Goal: Information Seeking & Learning: Learn about a topic

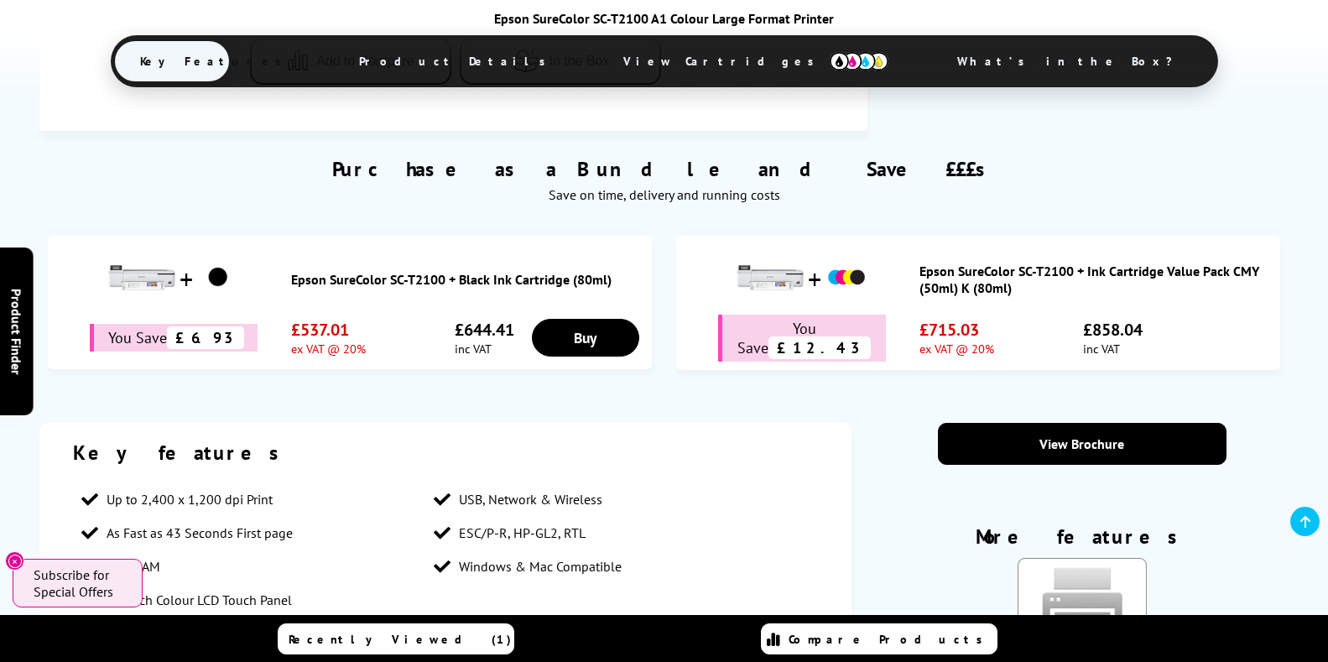
scroll to position [1091, 0]
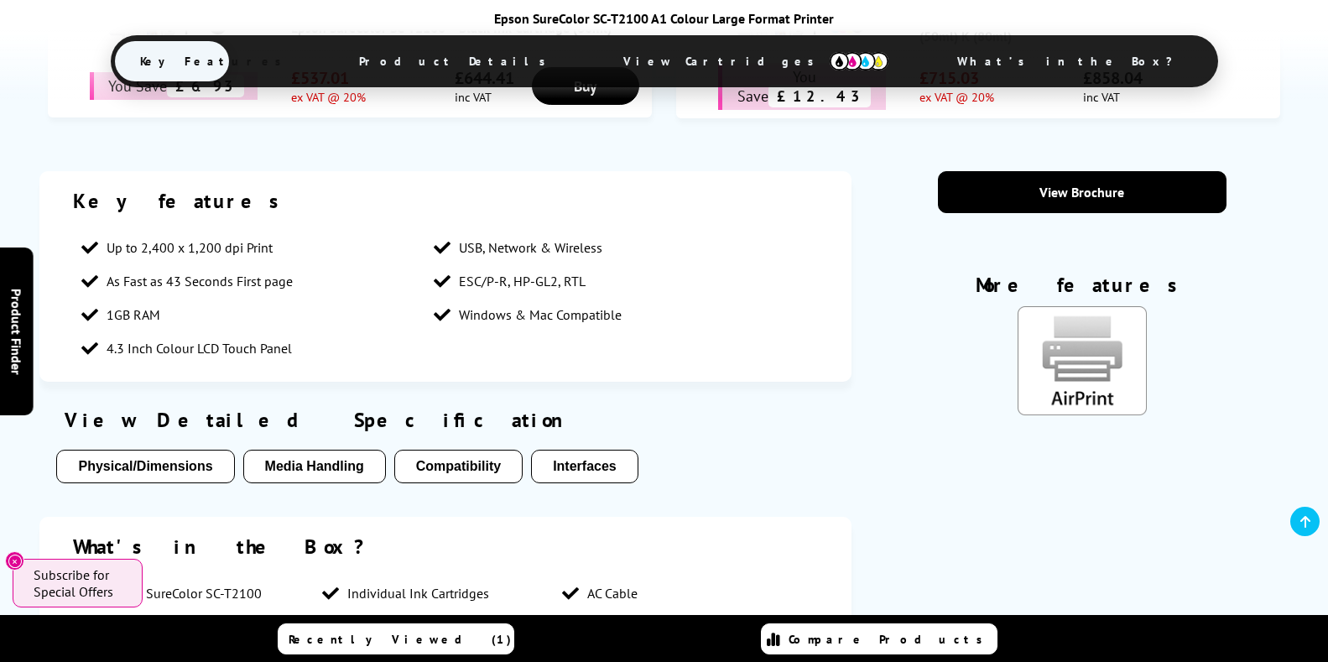
click at [147, 467] on button "Physical/Dimensions" at bounding box center [145, 467] width 178 height 34
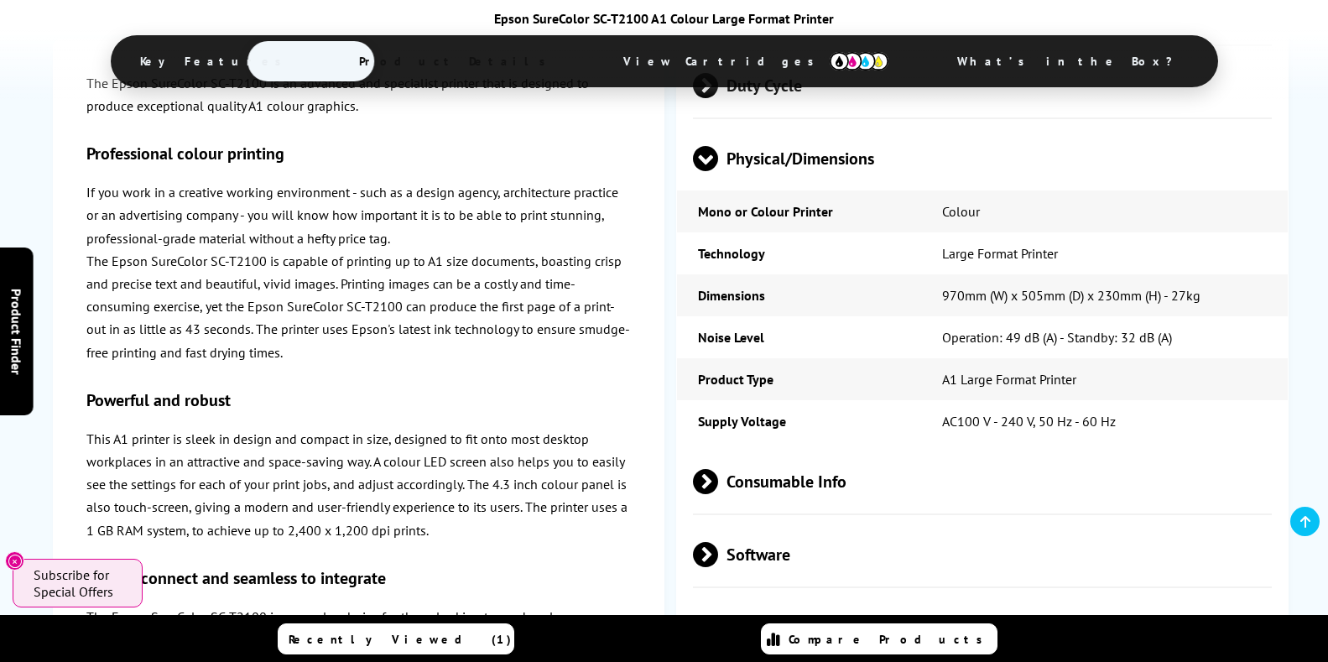
scroll to position [2564, 0]
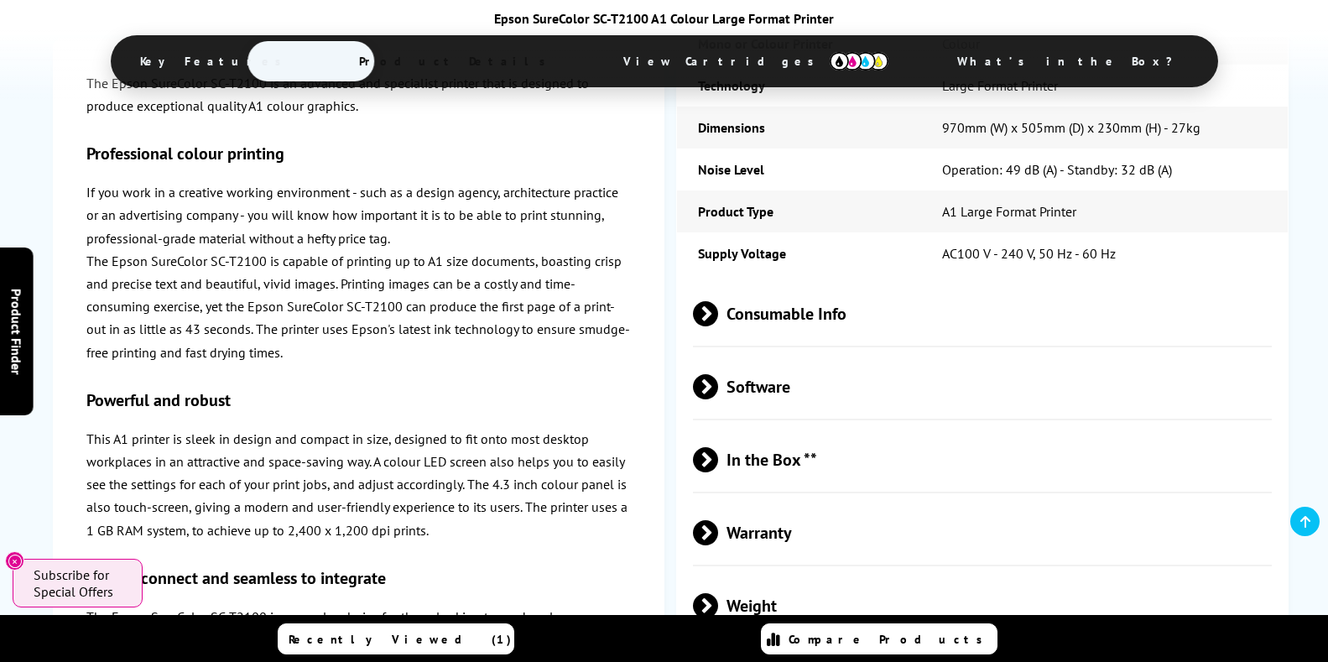
click at [736, 311] on span "Consumable Info" at bounding box center [983, 314] width 580 height 63
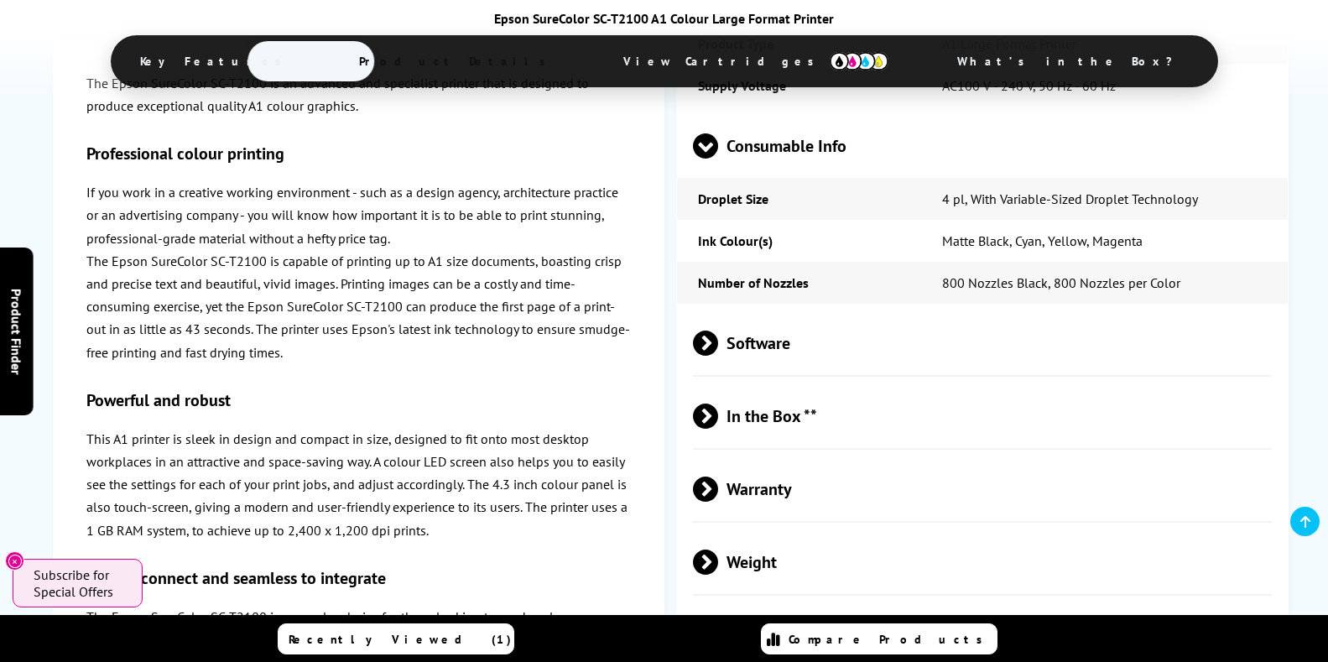
scroll to position [2899, 0]
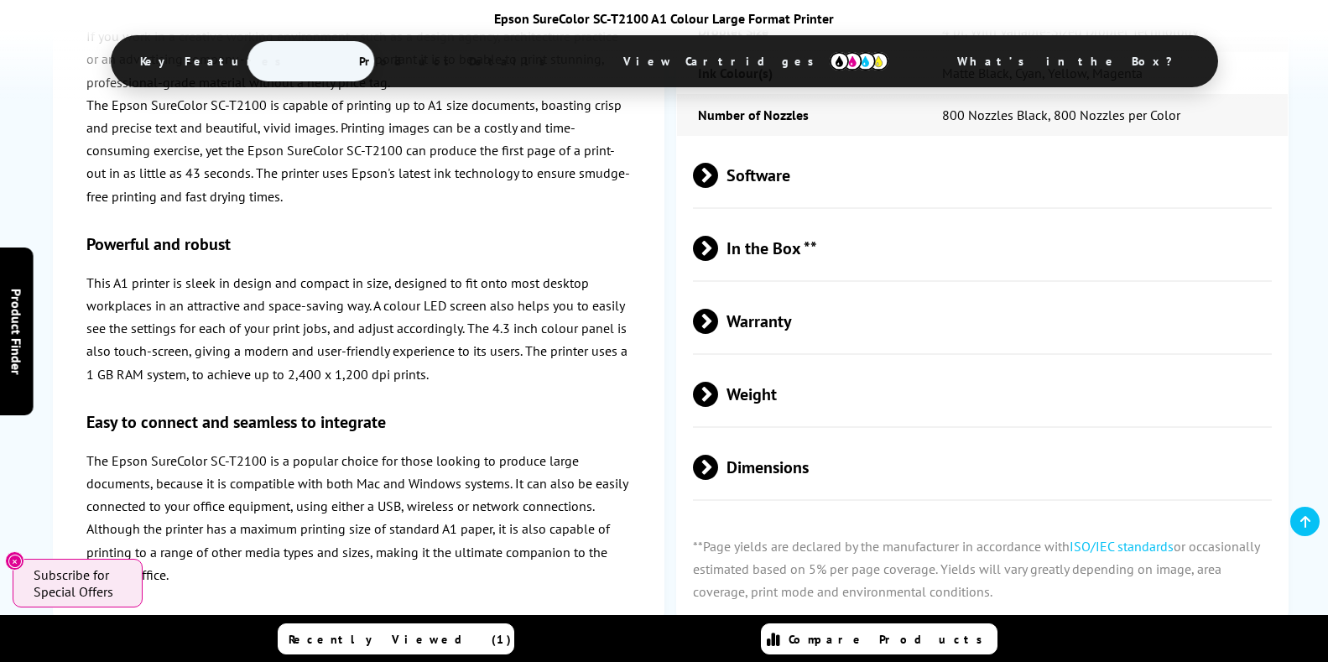
click at [718, 317] on span at bounding box center [718, 321] width 0 height 25
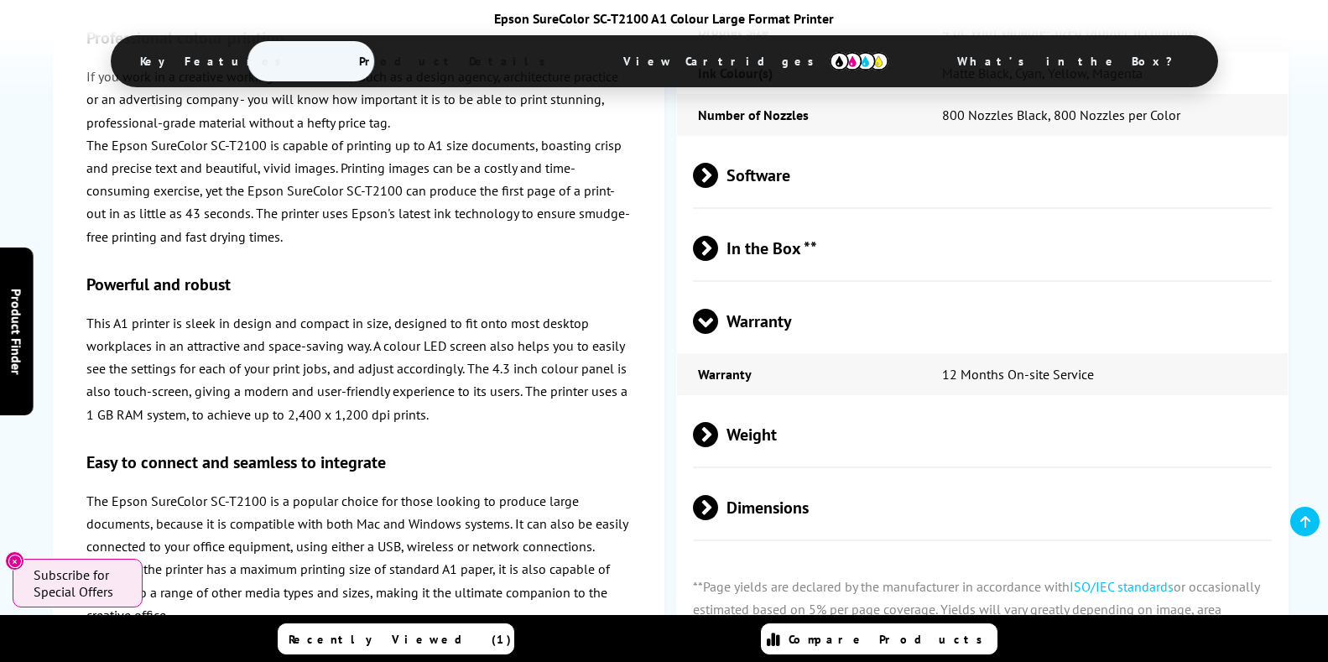
click at [718, 432] on span at bounding box center [718, 434] width 0 height 25
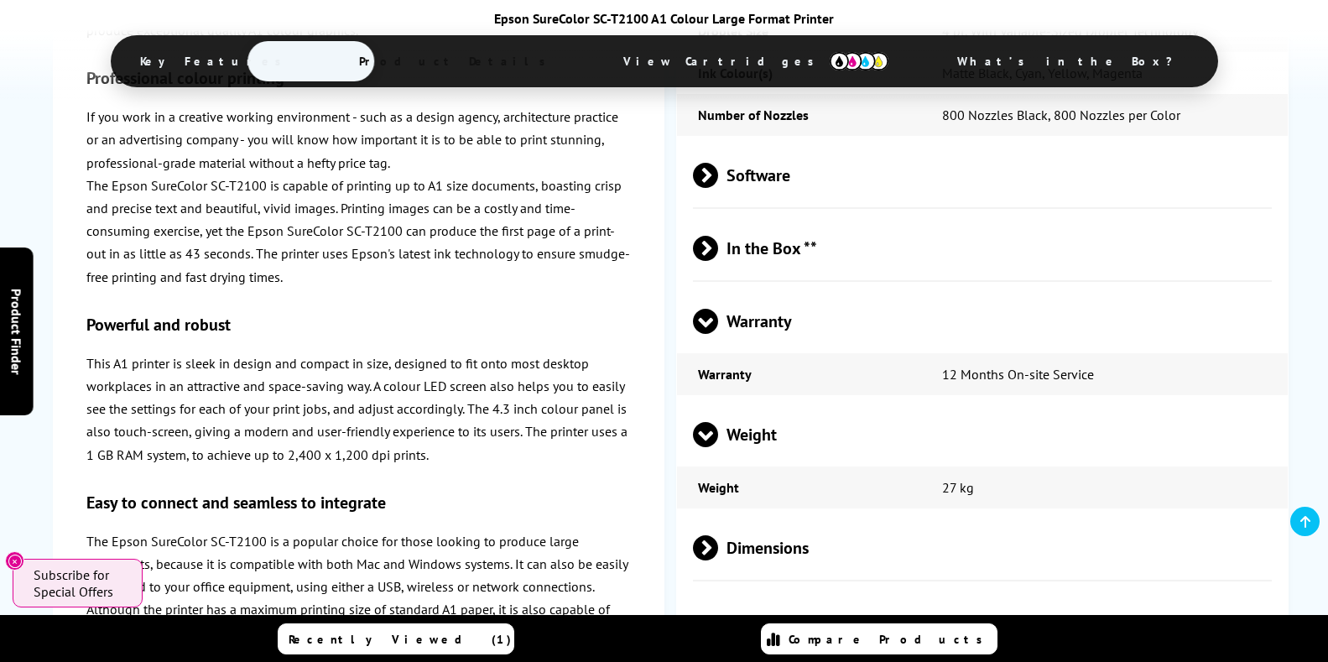
scroll to position [3151, 0]
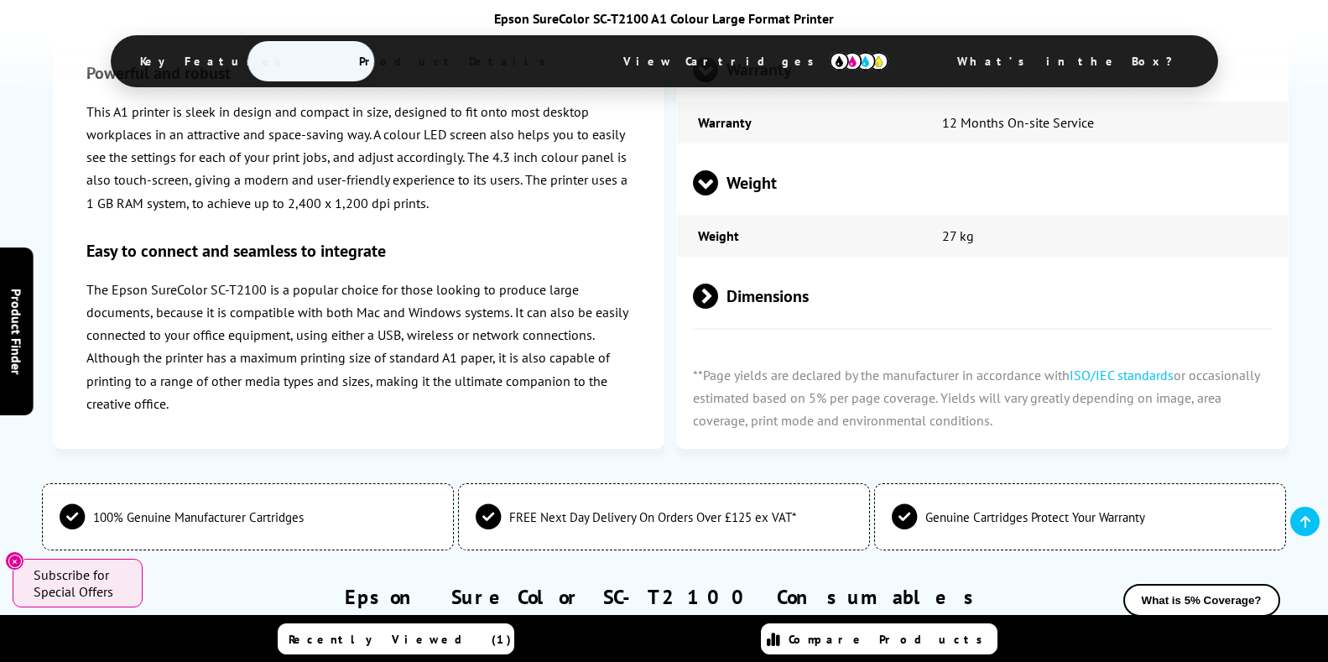
click at [718, 296] on span at bounding box center [718, 296] width 0 height 25
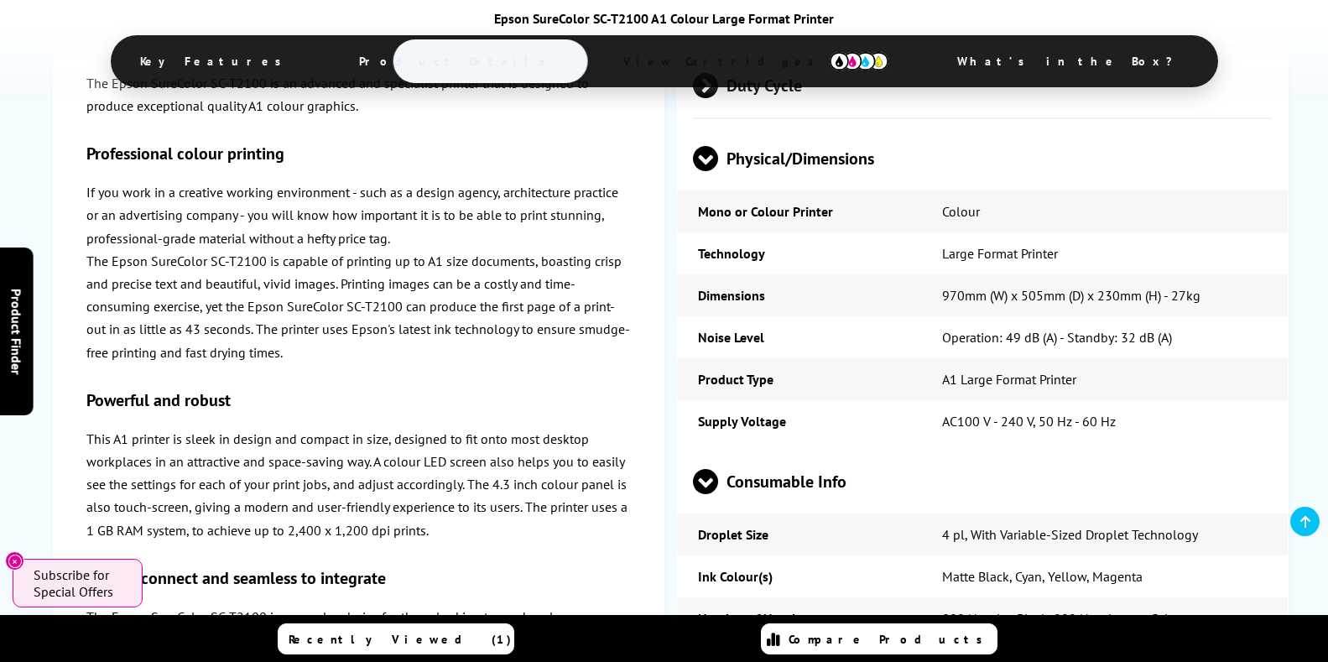
scroll to position [1976, 0]
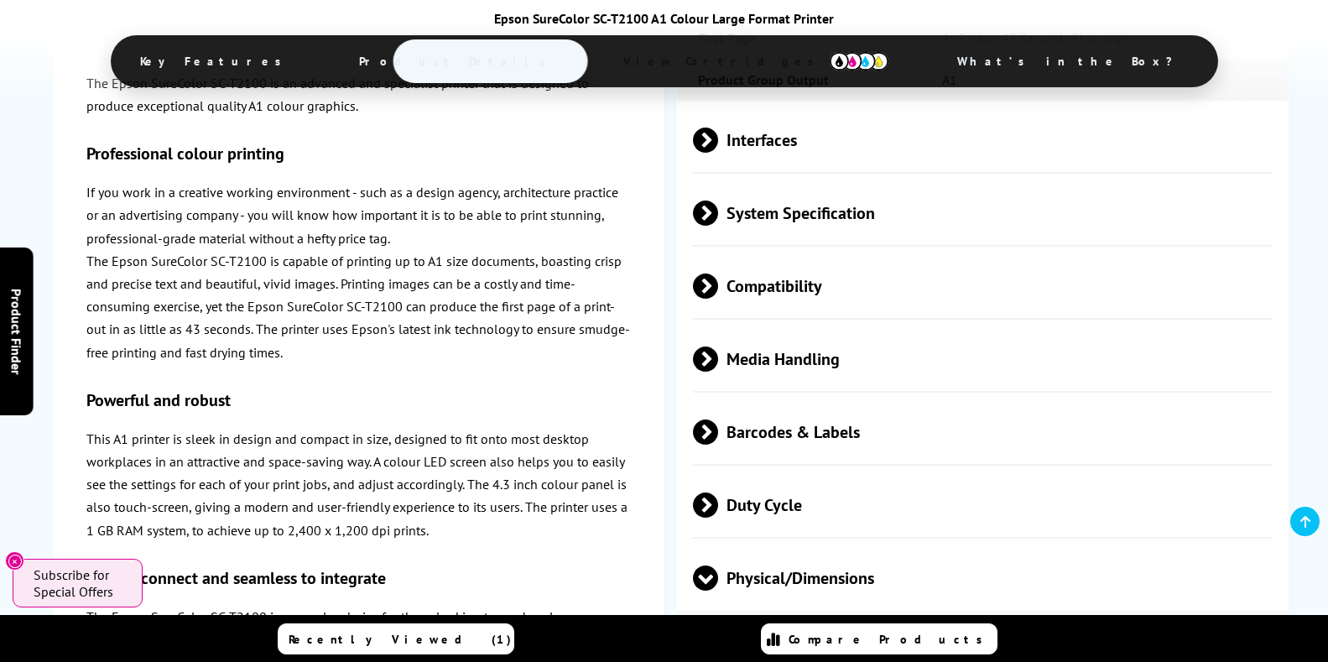
click at [540, 58] on span "Product Details" at bounding box center [457, 61] width 246 height 40
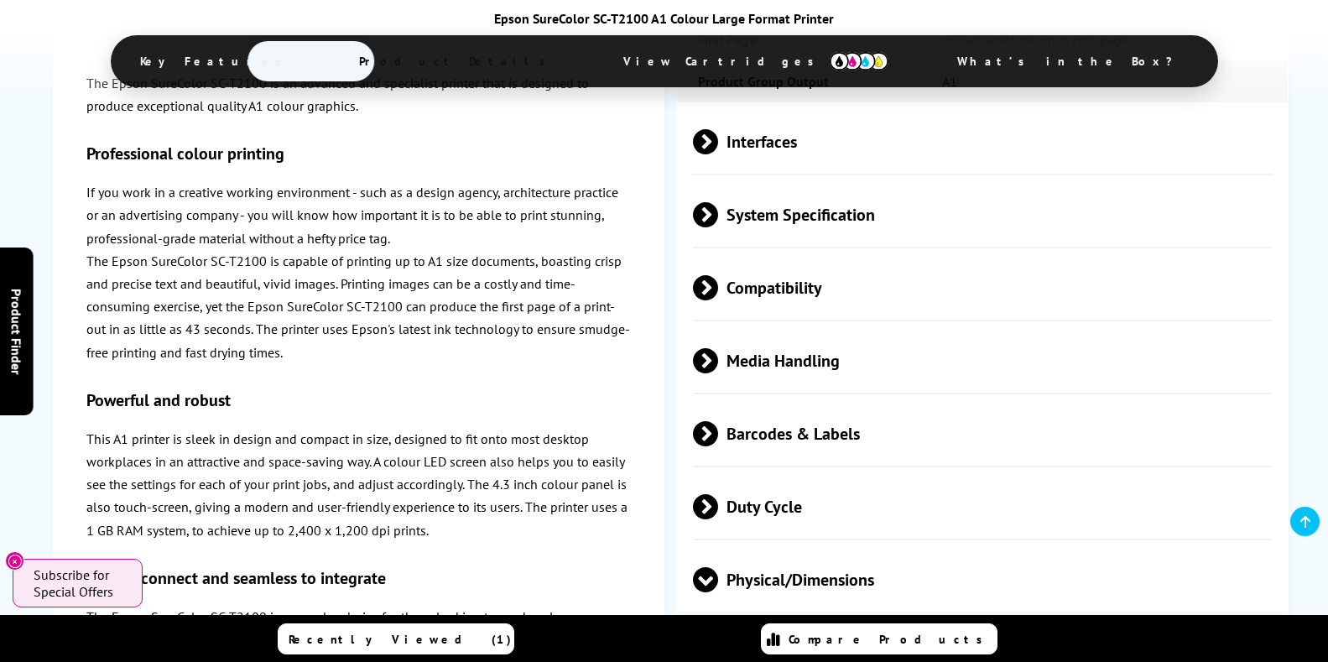
scroll to position [1926, 0]
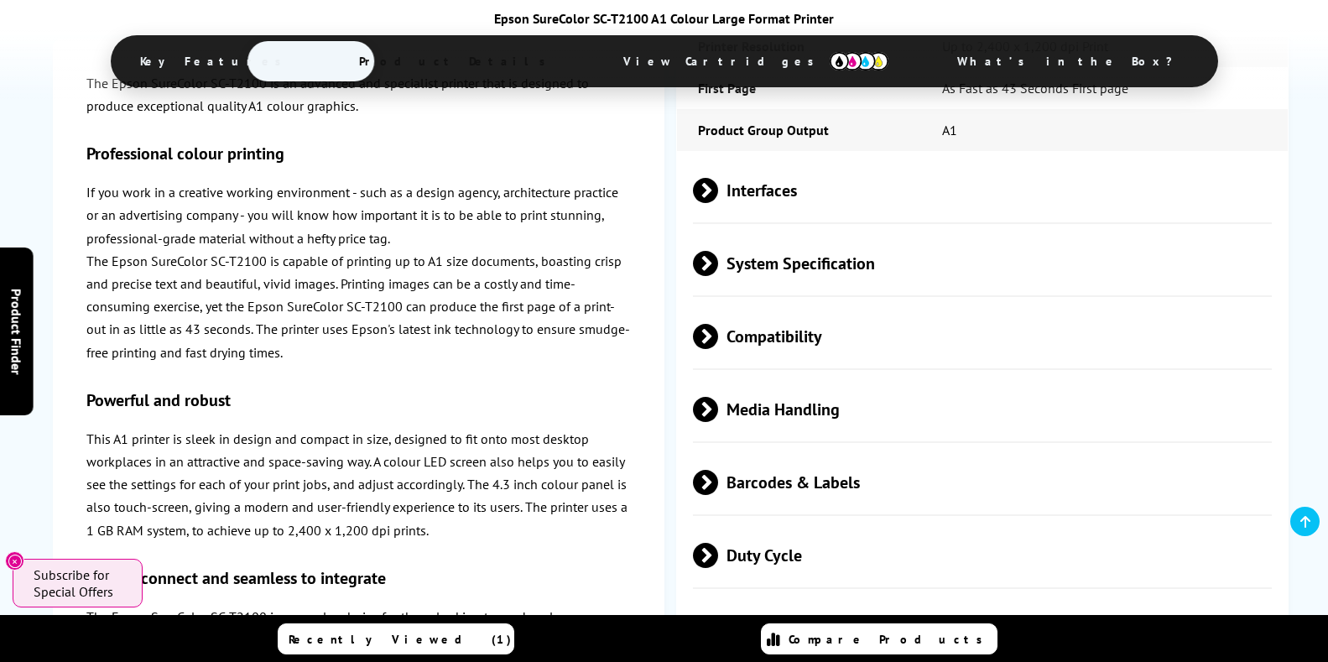
click at [316, 58] on span "Key Features" at bounding box center [215, 61] width 201 height 40
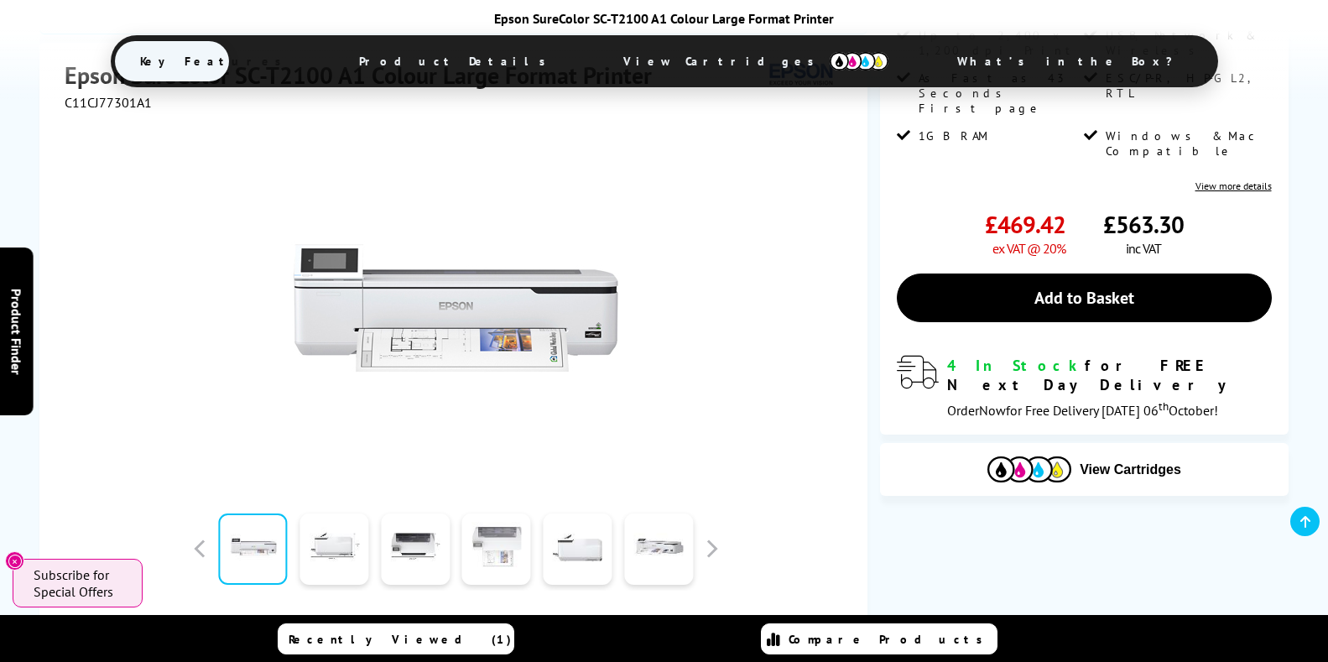
scroll to position [504, 0]
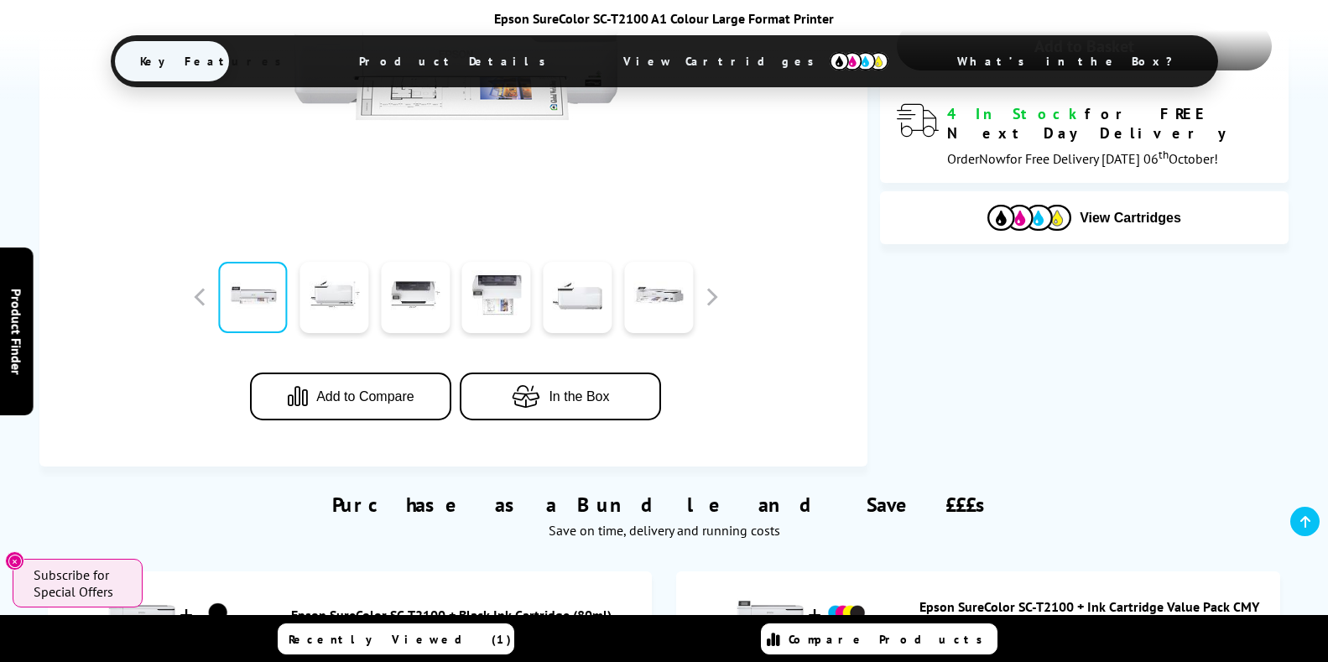
click at [696, 58] on span "View Cartridges" at bounding box center [756, 61] width 316 height 44
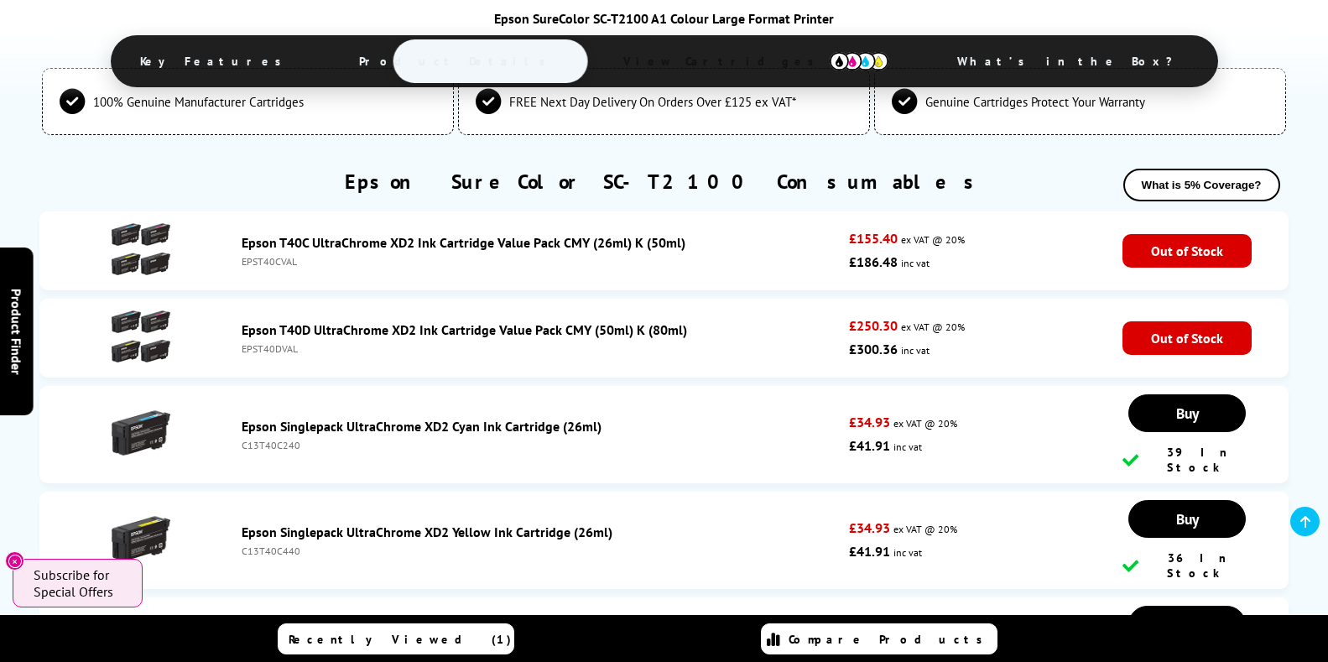
scroll to position [3978, 0]
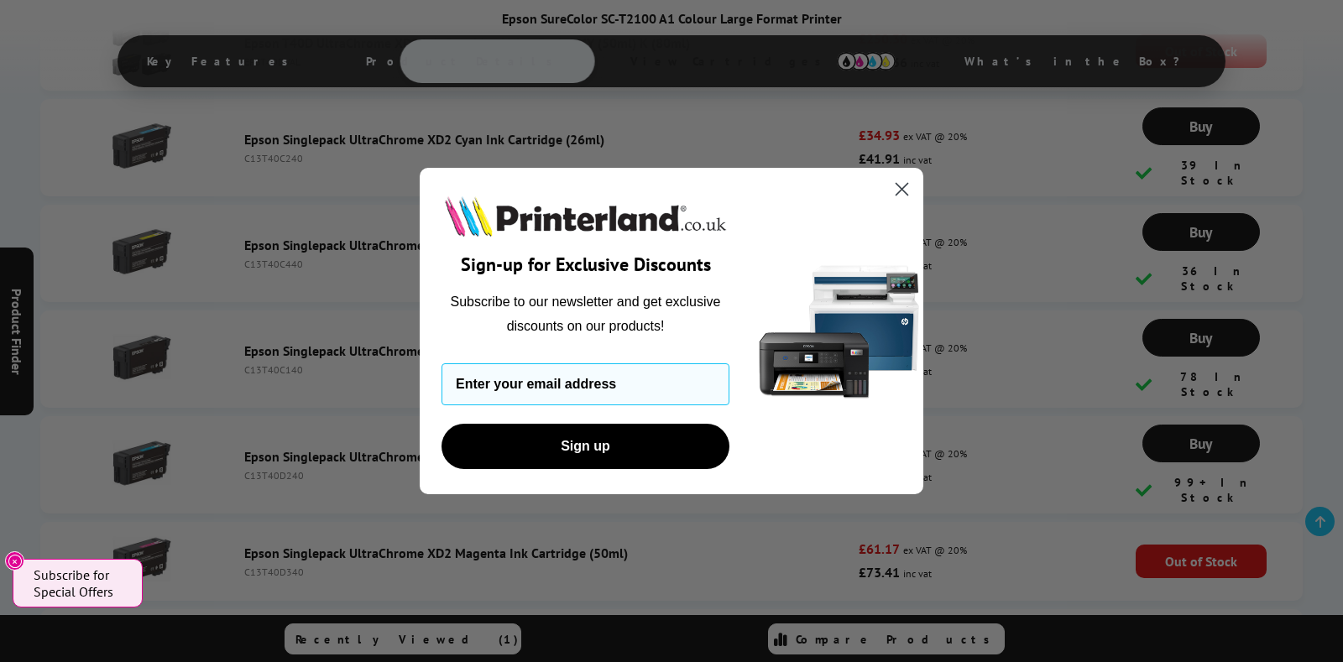
click at [900, 187] on icon "Close dialog" at bounding box center [902, 190] width 12 height 12
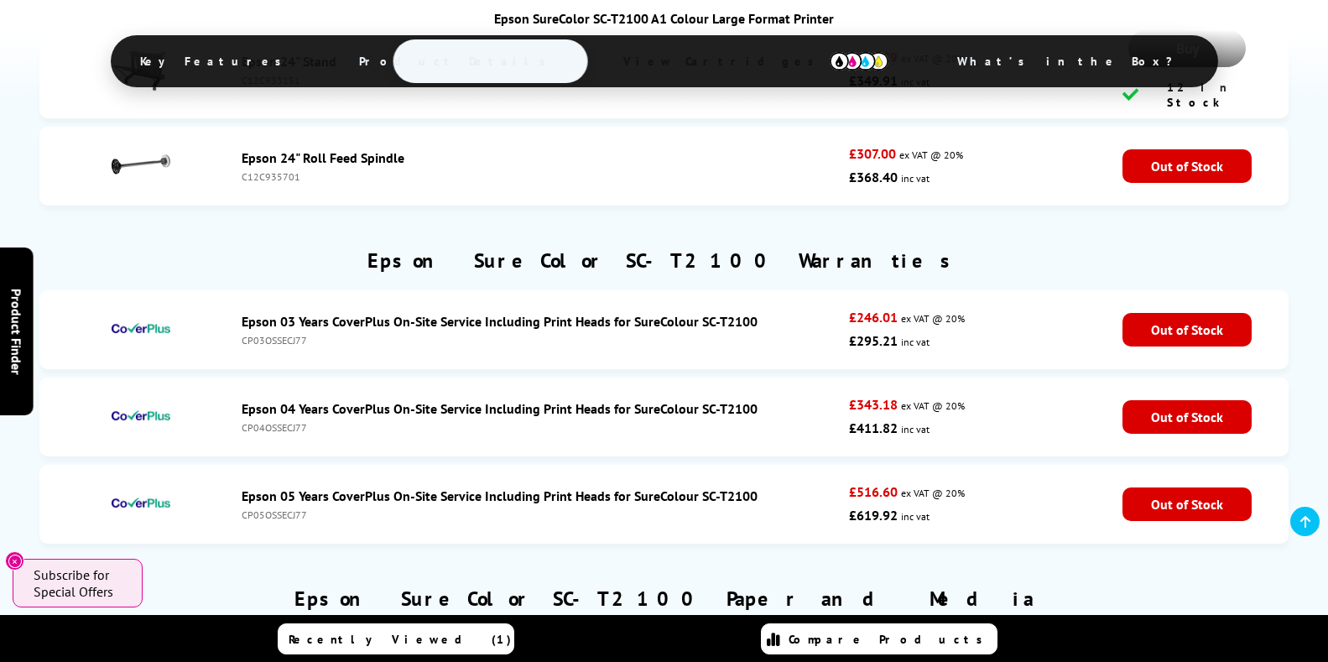
scroll to position [5569, 0]
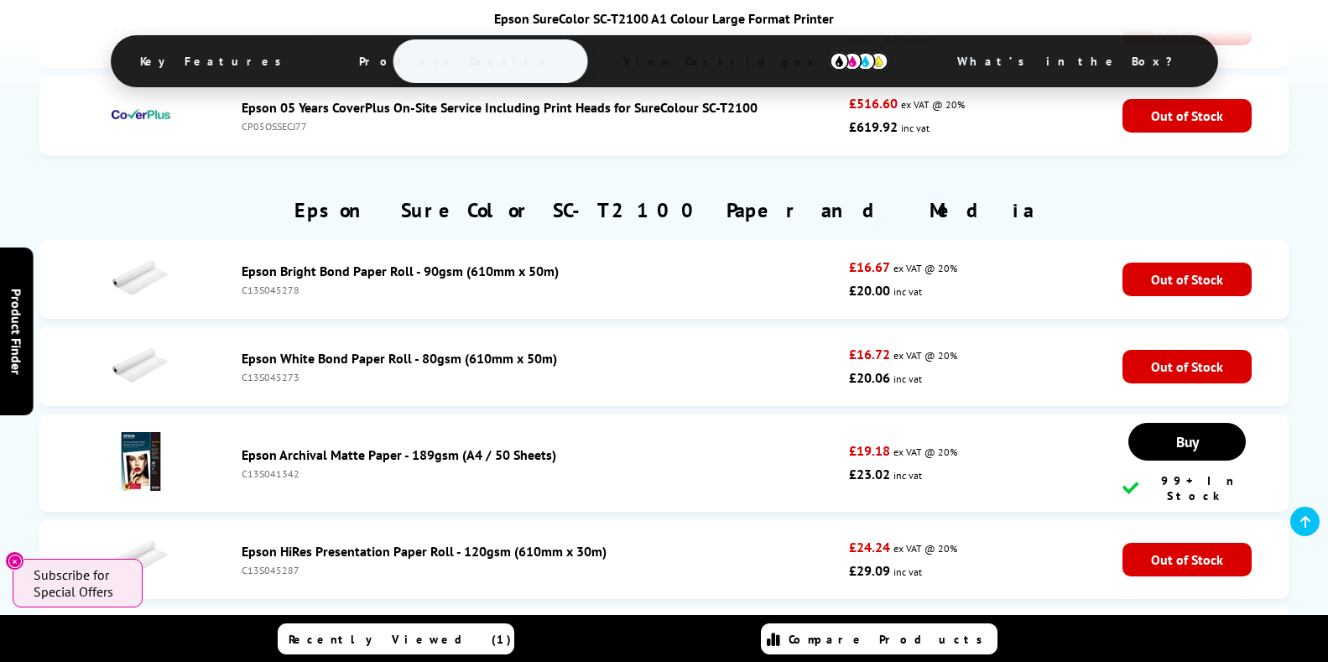
click at [367, 630] on link "Epson Satin Bond Paper Roll - 90gsm (610mm x 50m)" at bounding box center [397, 638] width 310 height 17
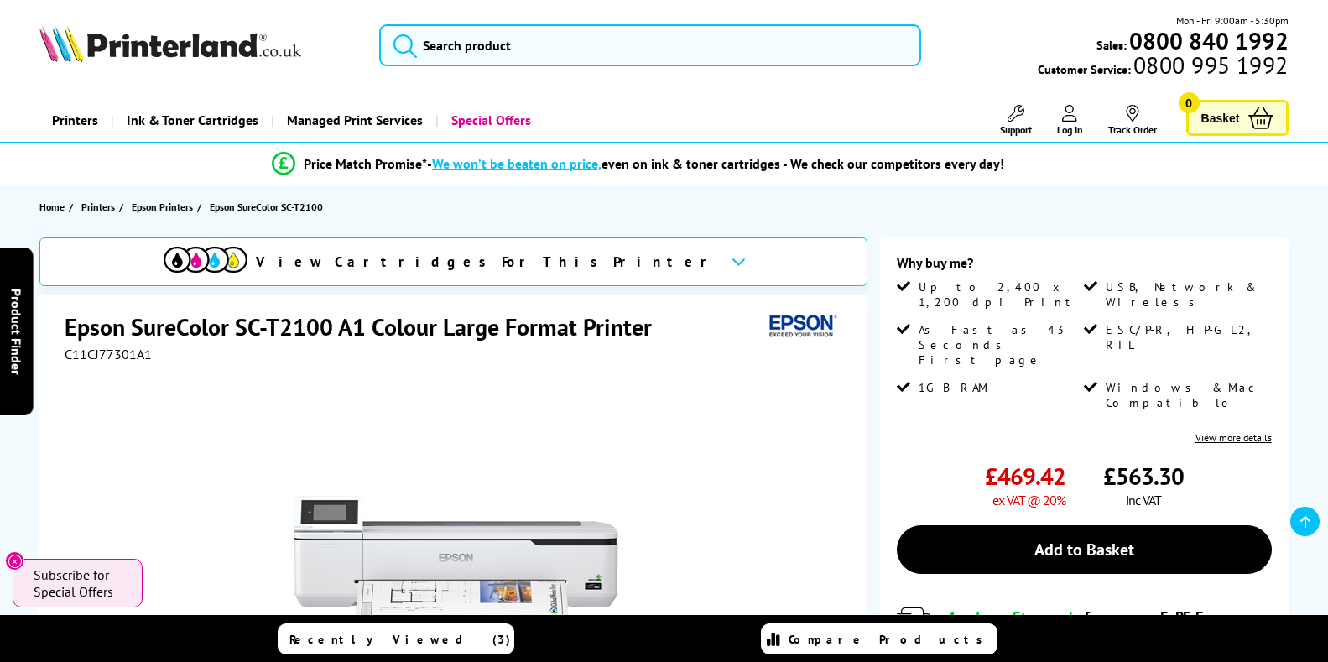
scroll to position [252, 0]
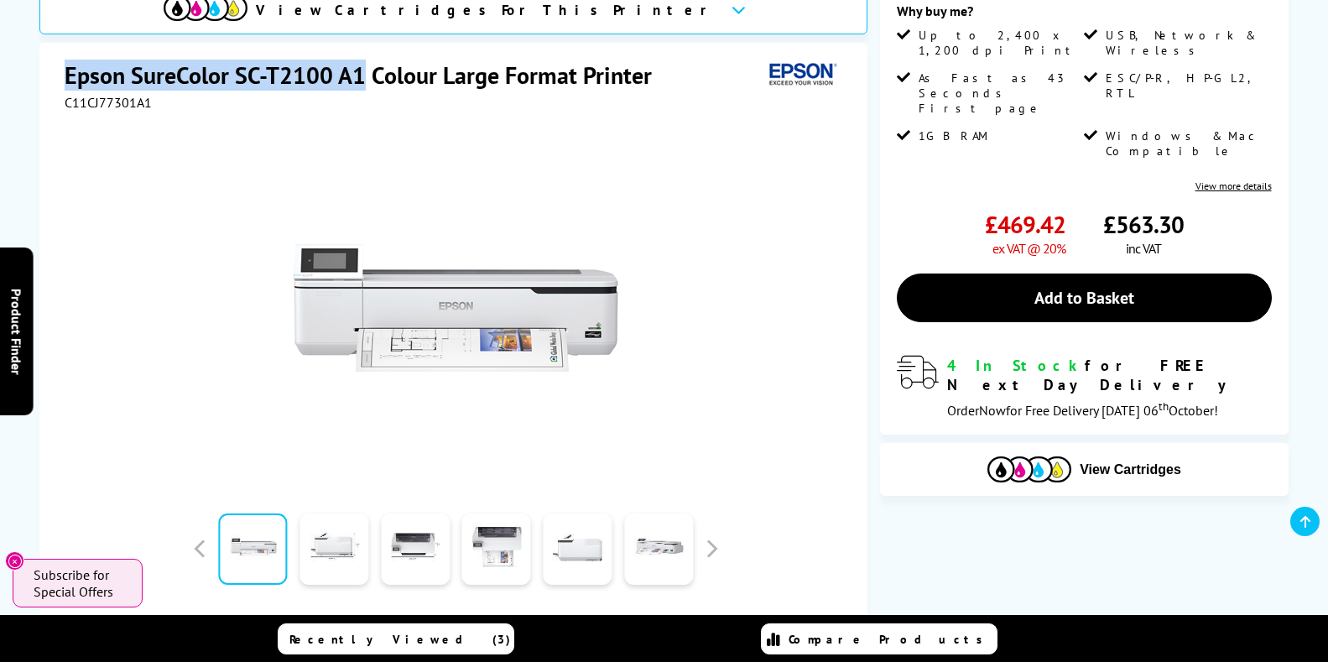
drag, startPoint x: 68, startPoint y: 76, endPoint x: 365, endPoint y: 75, distance: 297.1
click at [365, 75] on h1 "Epson SureColor SC-T2100 A1 Colour Large Format Printer" at bounding box center [367, 75] width 604 height 31
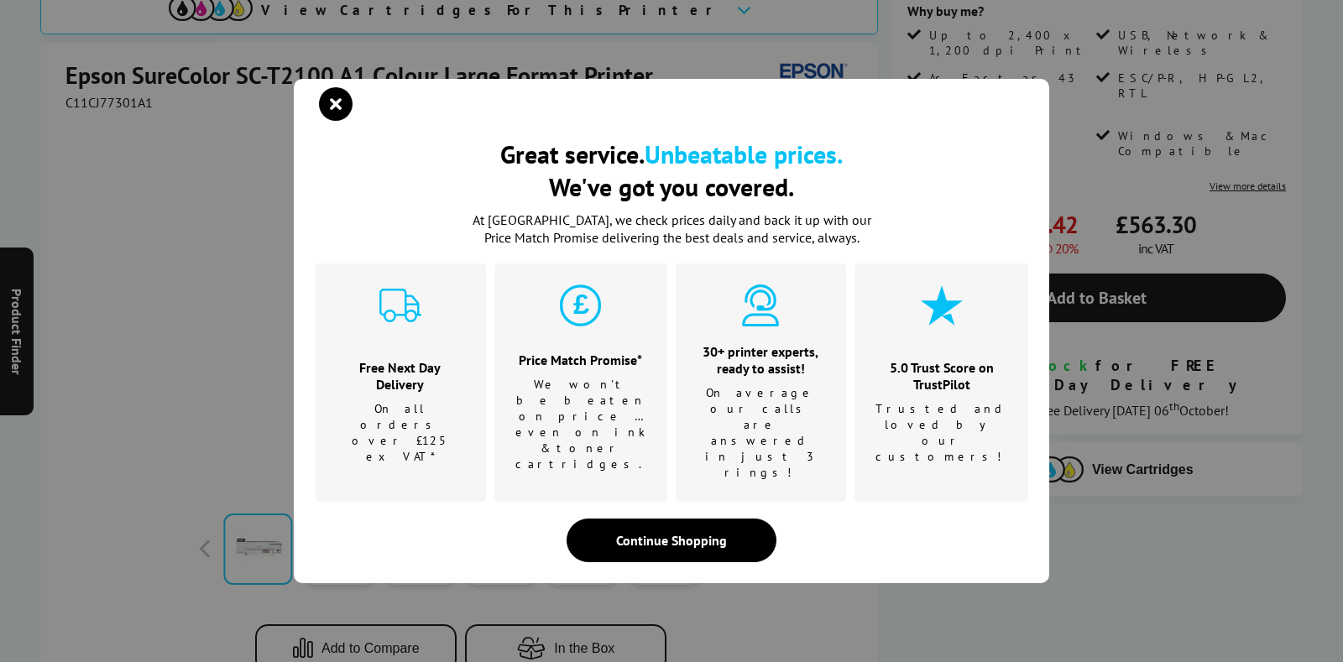
drag, startPoint x: 331, startPoint y: 76, endPoint x: 107, endPoint y: 70, distance: 223.3
click at [107, 70] on div "Great service. Unbeatable prices. We've got you covered. Great service. Unbeata…" at bounding box center [671, 331] width 1343 height 662
click at [325, 121] on icon "close modal" at bounding box center [336, 104] width 34 height 34
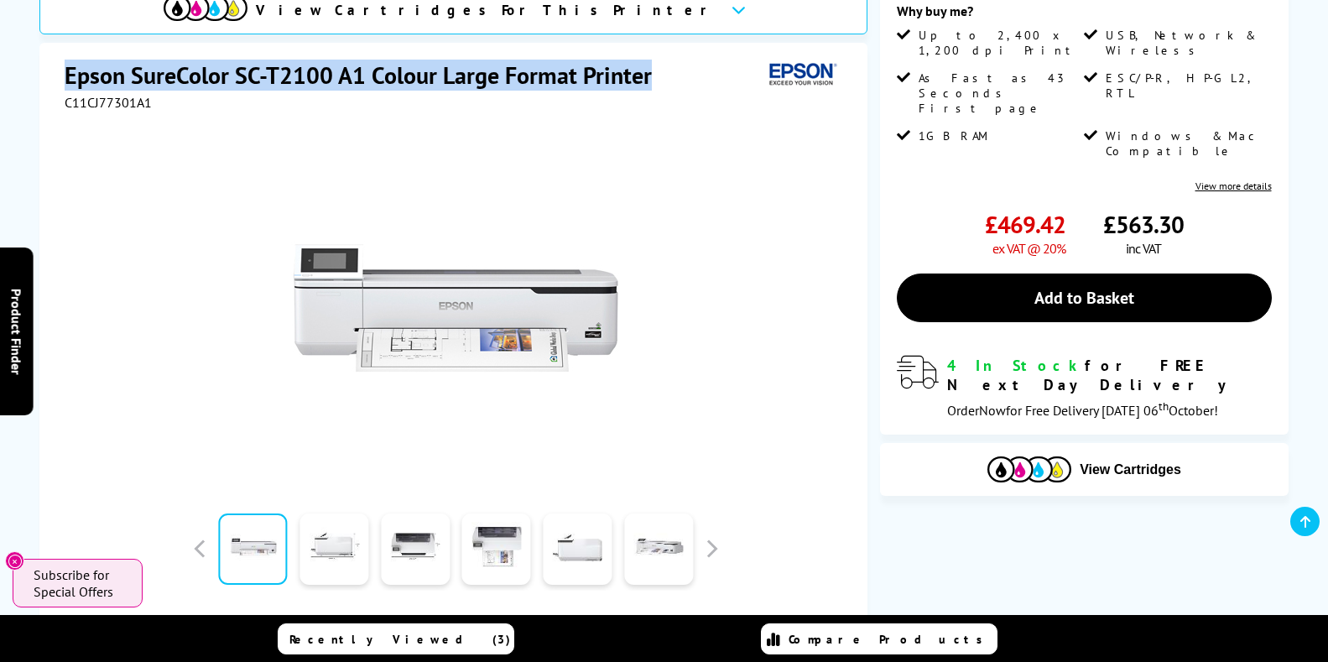
drag, startPoint x: 68, startPoint y: 80, endPoint x: 618, endPoint y: 86, distance: 550.5
click at [688, 82] on div "Epson SureColor SC-T2100 A1 Colour Large Format Printer" at bounding box center [456, 77] width 782 height 34
copy h1 "Epson SureColor SC-T2100 A1 Colour Large Format Printer"
